Goal: Navigation & Orientation: Find specific page/section

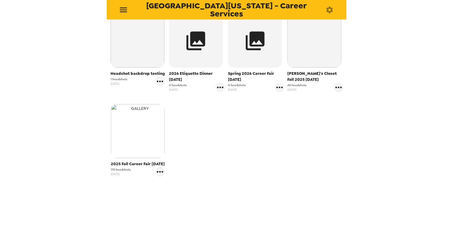
scroll to position [132, 0]
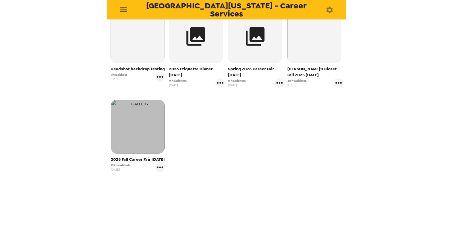
click at [137, 138] on img "button" at bounding box center [138, 127] width 54 height 54
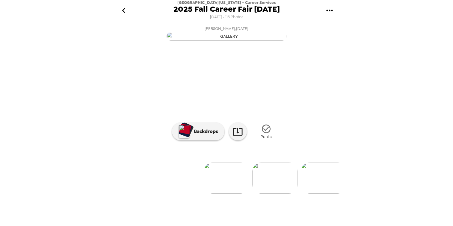
scroll to position [37, 0]
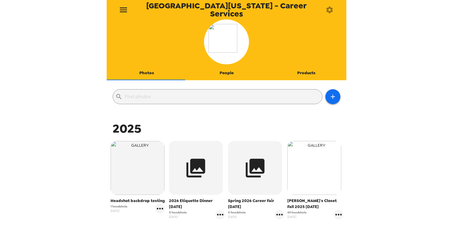
click at [306, 180] on img "button" at bounding box center [314, 168] width 54 height 54
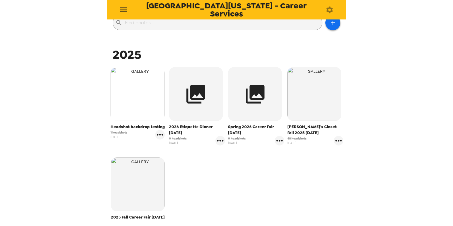
scroll to position [131, 0]
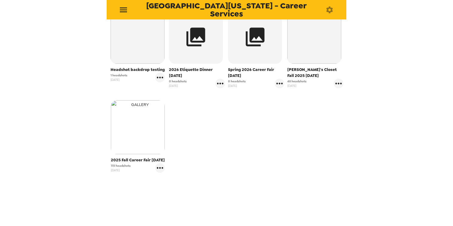
click at [144, 139] on img "button" at bounding box center [138, 127] width 54 height 54
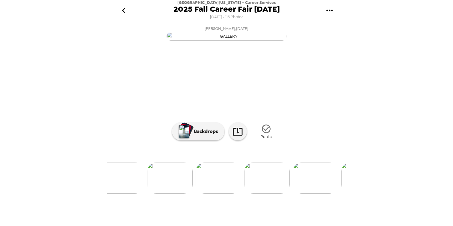
scroll to position [0, 3217]
click at [408, 22] on div "University of Idaho - Career Services 2025 Fall Career Fair 10/8/25 8/4/2025 • …" at bounding box center [226, 113] width 453 height 226
click at [389, 80] on div "University of Idaho - Career Services 2025 Fall Career Fair 10/8/25 8/4/2025 • …" at bounding box center [226, 113] width 453 height 226
